Goal: Information Seeking & Learning: Learn about a topic

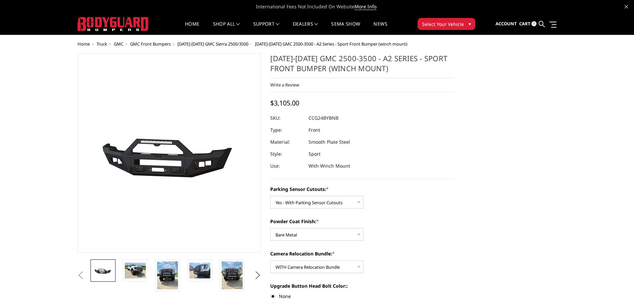
select select "2151"
select select "2152"
select select "2154"
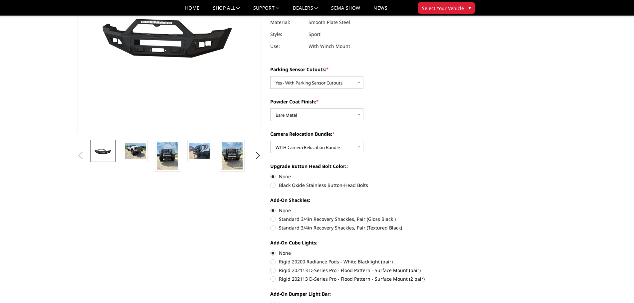
scroll to position [100, 0]
click at [136, 158] on img at bounding box center [135, 151] width 21 height 16
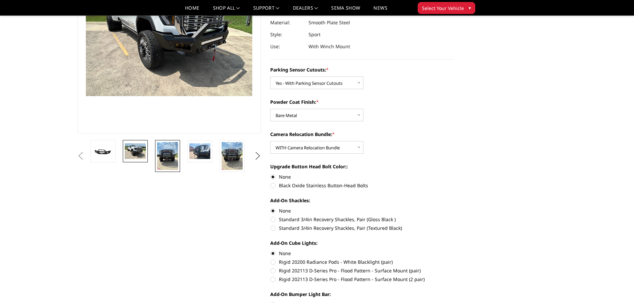
click at [158, 158] on img at bounding box center [167, 156] width 21 height 28
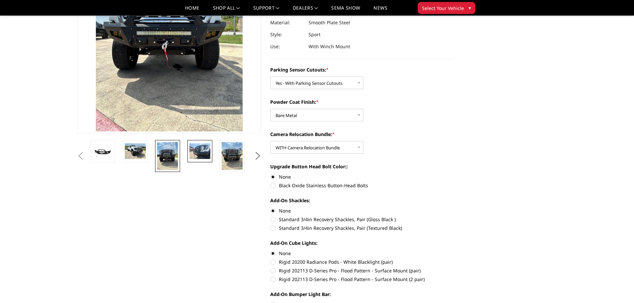
click at [192, 153] on img at bounding box center [199, 151] width 21 height 16
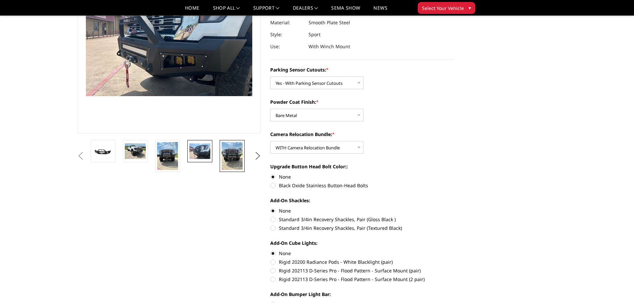
click at [220, 156] on link at bounding box center [232, 156] width 25 height 32
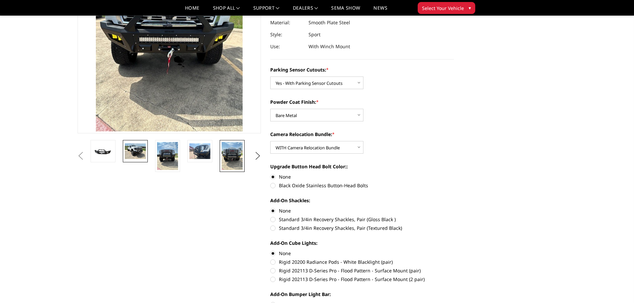
click at [125, 155] on img at bounding box center [135, 151] width 21 height 16
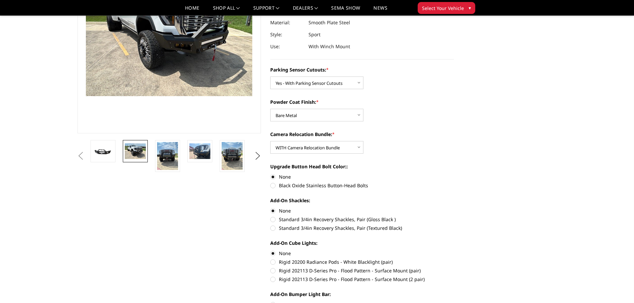
click at [116, 152] on li at bounding box center [105, 156] width 32 height 32
click at [112, 152] on img at bounding box center [102, 151] width 21 height 10
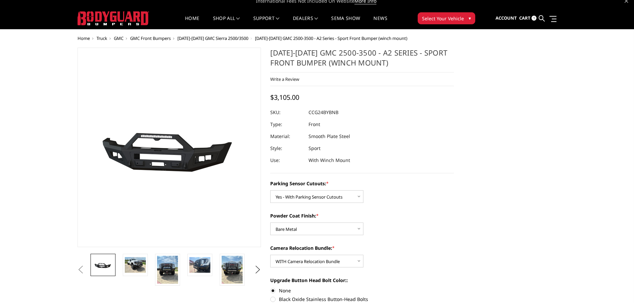
scroll to position [0, 0]
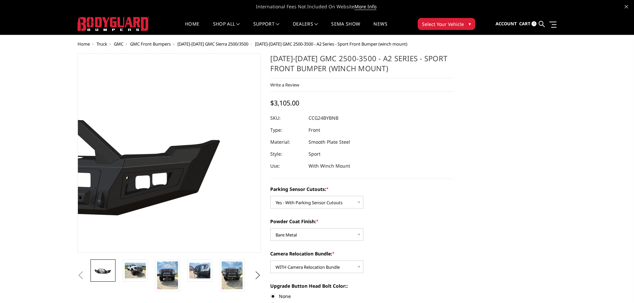
drag, startPoint x: 411, startPoint y: 71, endPoint x: 384, endPoint y: 71, distance: 27.0
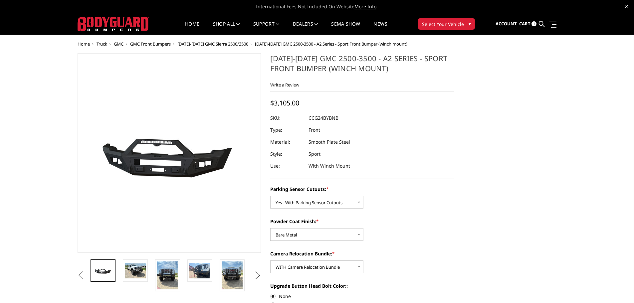
drag, startPoint x: 408, startPoint y: 70, endPoint x: 294, endPoint y: 67, distance: 113.8
click at [294, 67] on h1 "[DATE]-[DATE] GMC 2500-3500 - A2 Series - Sport Front Bumper (winch mount)" at bounding box center [362, 65] width 184 height 25
drag, startPoint x: 390, startPoint y: 68, endPoint x: 375, endPoint y: 68, distance: 15.3
click at [375, 68] on h1 "[DATE]-[DATE] GMC 2500-3500 - A2 Series - Sport Front Bumper (winch mount)" at bounding box center [362, 65] width 184 height 25
drag, startPoint x: 388, startPoint y: 69, endPoint x: 255, endPoint y: 51, distance: 133.7
